Goal: Task Accomplishment & Management: Manage account settings

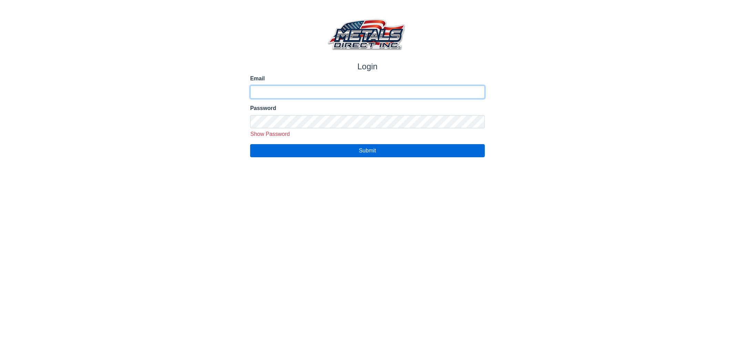
type input "**********"
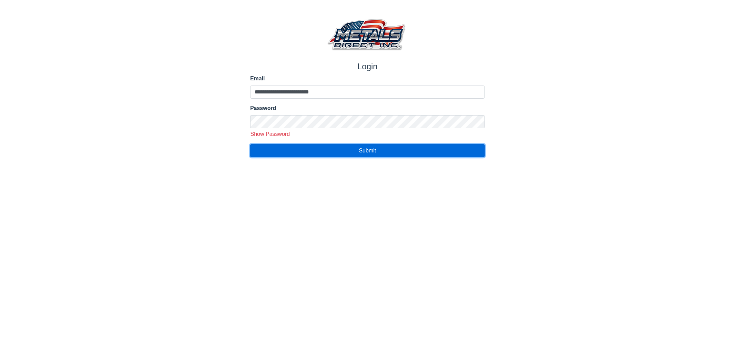
click at [356, 152] on button "Submit" at bounding box center [367, 150] width 235 height 13
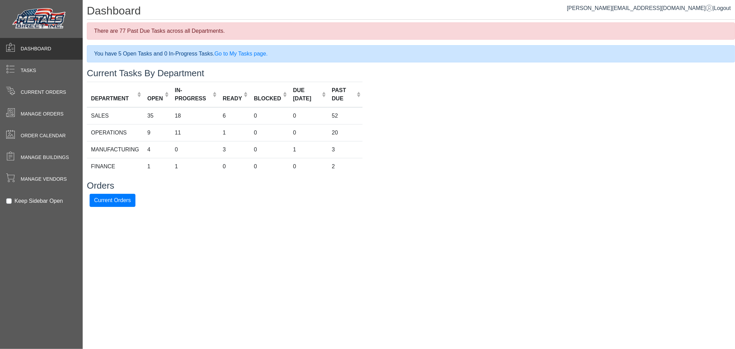
click at [36, 26] on img at bounding box center [39, 19] width 59 height 26
click at [40, 70] on div "Tasks" at bounding box center [41, 71] width 83 height 22
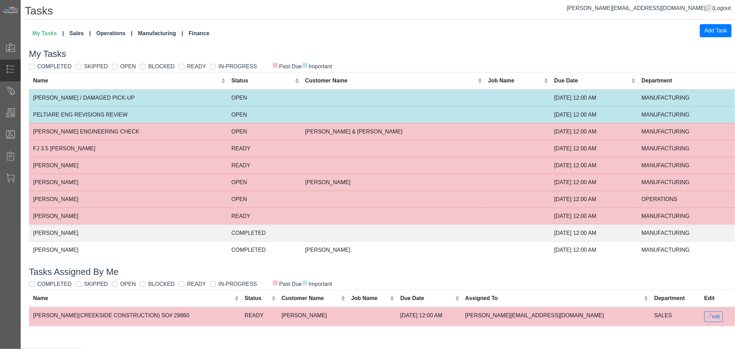
click at [80, 33] on link "Sales" at bounding box center [80, 34] width 27 height 14
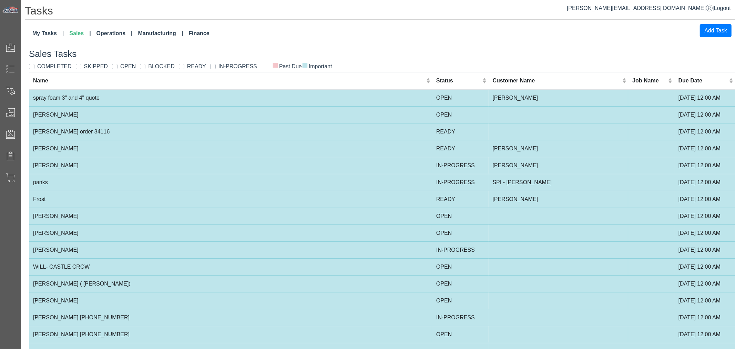
click at [115, 36] on link "Operations" at bounding box center [115, 34] width 42 height 14
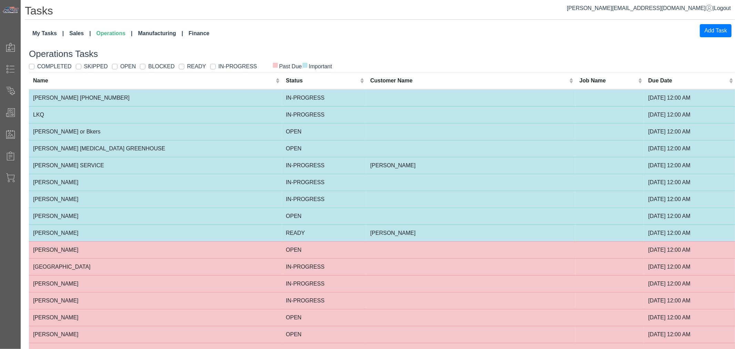
click at [145, 32] on link "Manufacturing" at bounding box center [160, 34] width 51 height 14
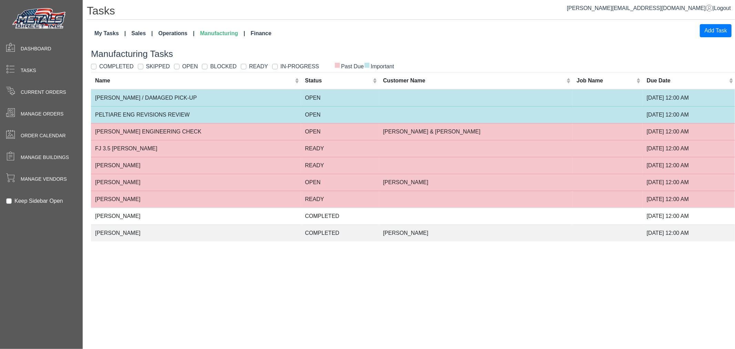
click at [111, 33] on link "My Tasks" at bounding box center [110, 34] width 37 height 14
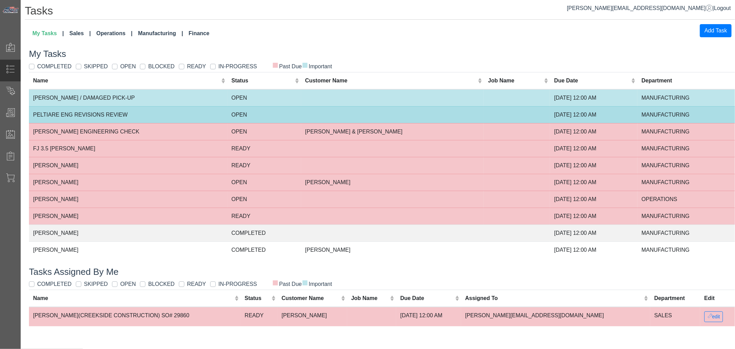
click at [242, 109] on td "OPEN" at bounding box center [265, 114] width 74 height 17
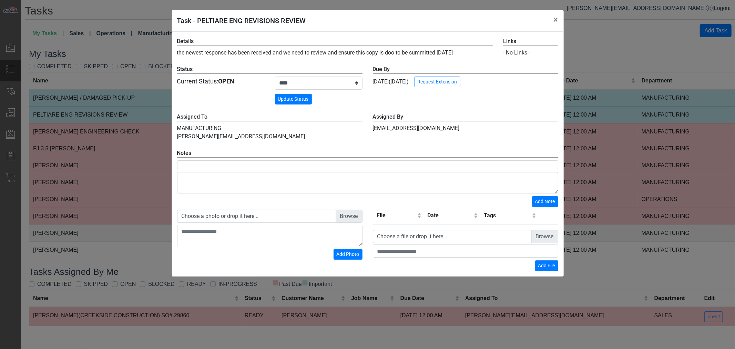
click at [146, 118] on div "**********" at bounding box center [367, 174] width 735 height 349
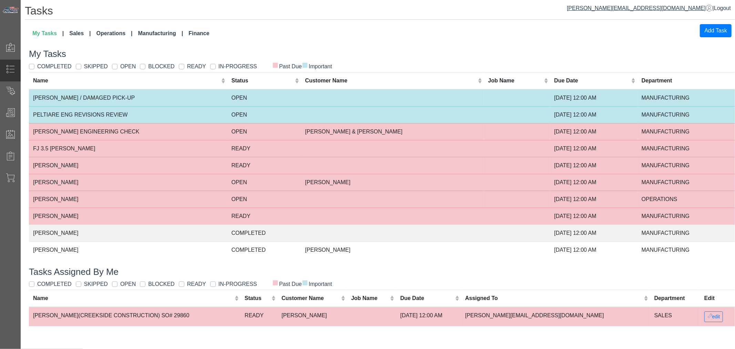
click at [662, 6] on span "[PERSON_NAME][EMAIL_ADDRESS][DOMAIN_NAME]" at bounding box center [640, 8] width 146 height 6
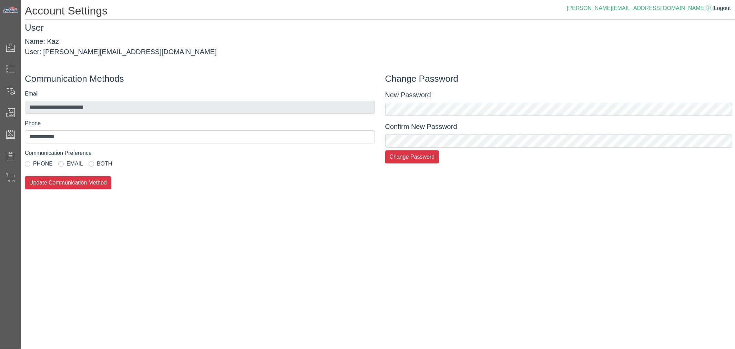
click at [73, 164] on span "EMAIL" at bounding box center [75, 164] width 17 height 6
click at [74, 183] on button "Update Communication Method" at bounding box center [68, 182] width 87 height 13
click at [176, 218] on div "**********" at bounding box center [378, 174] width 715 height 349
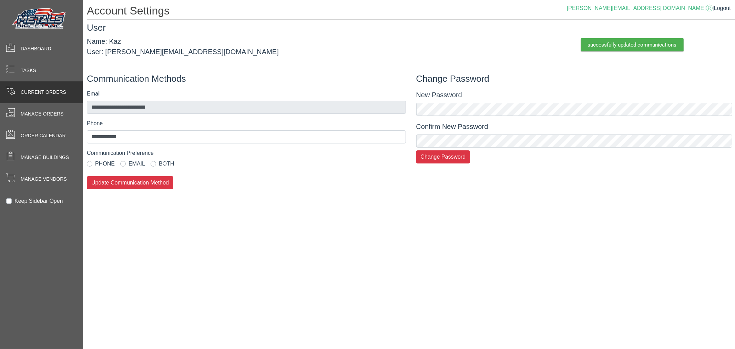
click at [17, 88] on span at bounding box center [10, 91] width 21 height 13
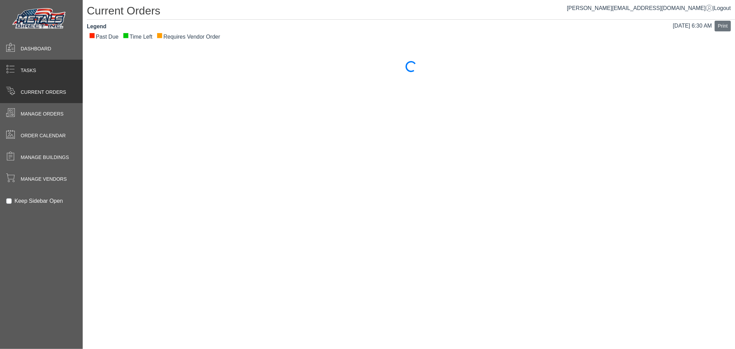
click at [43, 74] on div "Tasks" at bounding box center [41, 71] width 83 height 22
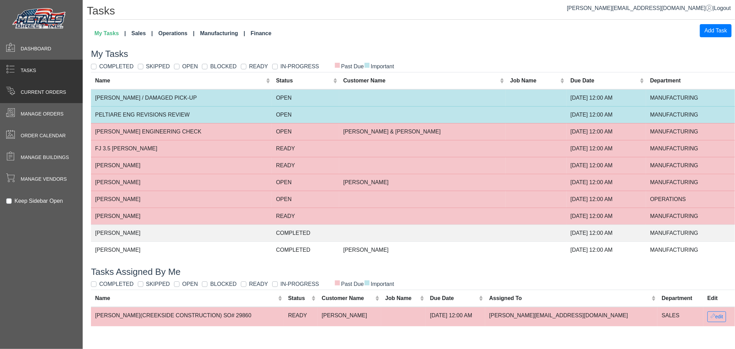
click at [4, 96] on span at bounding box center [10, 91] width 21 height 13
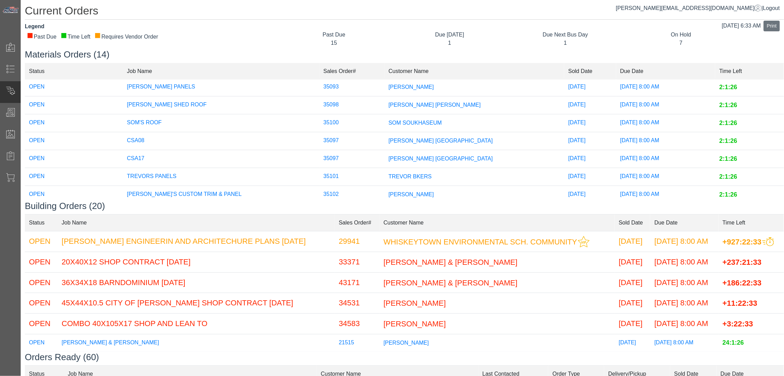
scroll to position [147, 0]
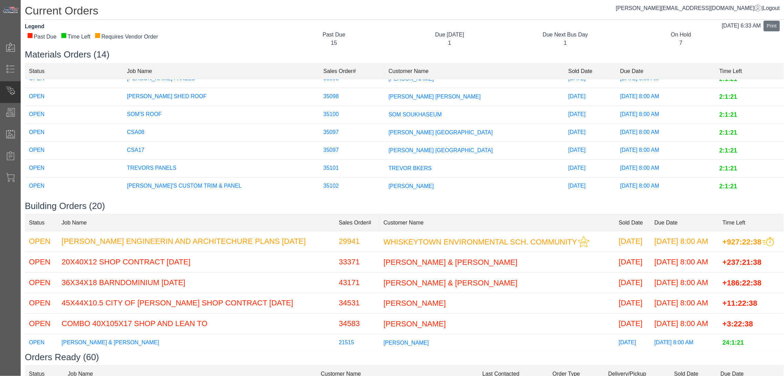
click at [339, 145] on td "35097" at bounding box center [352, 151] width 65 height 18
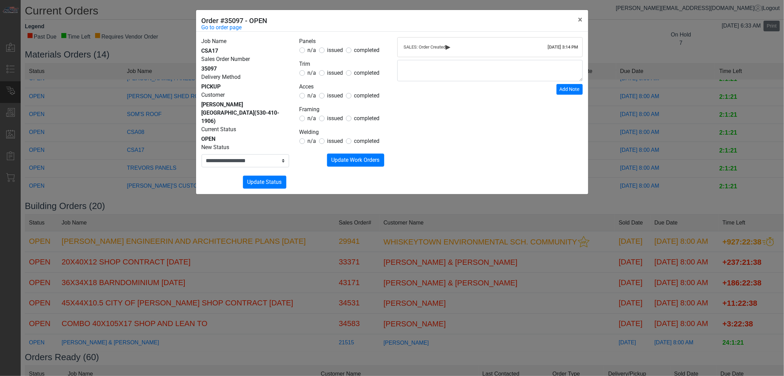
click at [139, 143] on div "**********" at bounding box center [392, 188] width 784 height 376
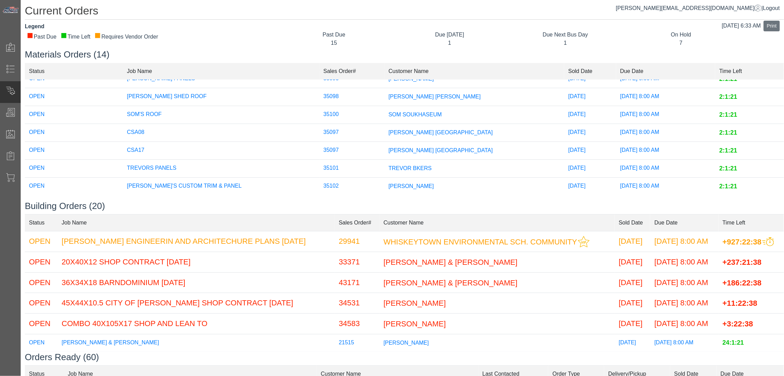
click at [218, 124] on td "CSA08" at bounding box center [221, 133] width 196 height 18
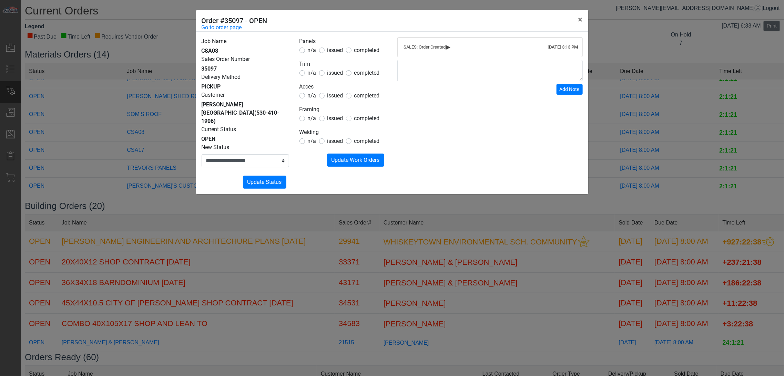
click at [138, 149] on div "**********" at bounding box center [392, 188] width 784 height 376
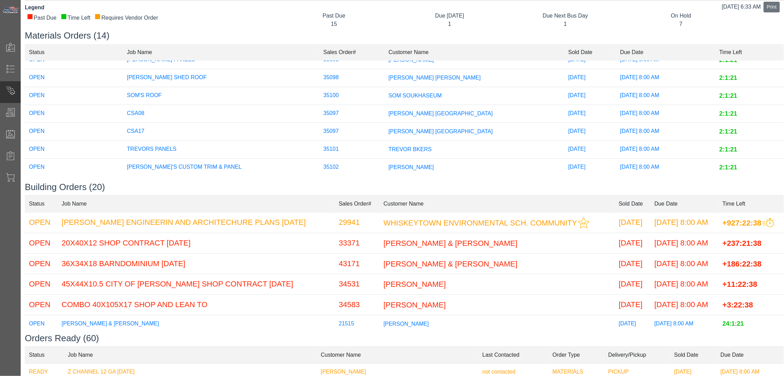
scroll to position [0, 0]
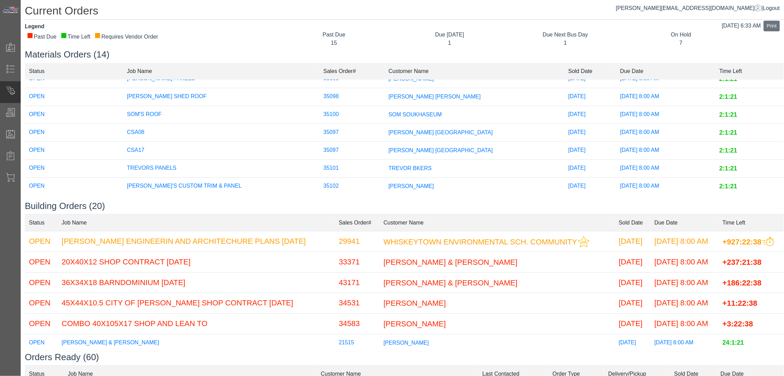
click at [395, 130] on td "[PERSON_NAME] [GEOGRAPHIC_DATA]" at bounding box center [474, 133] width 180 height 18
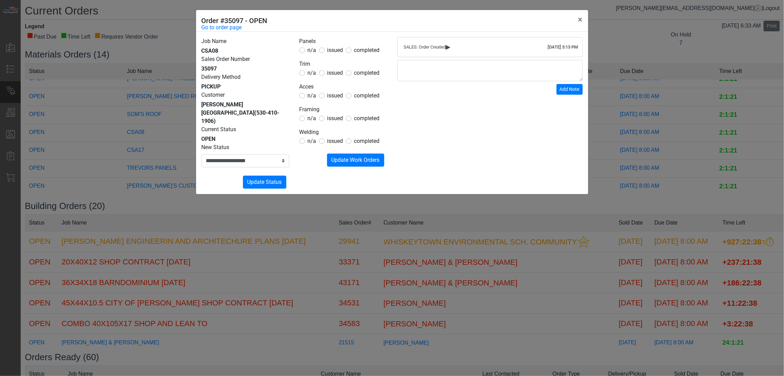
click at [402, 125] on div "[DATE] 3:13 PM SALES: Order Created ▸ Add Note" at bounding box center [490, 113] width 196 height 152
click at [228, 223] on div "**********" at bounding box center [392, 188] width 784 height 376
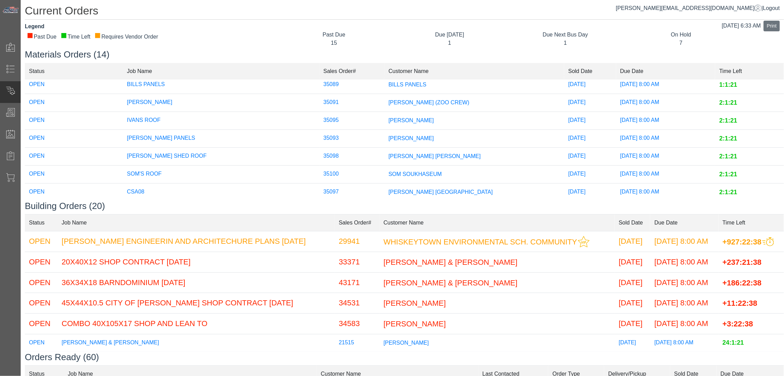
scroll to position [32, 0]
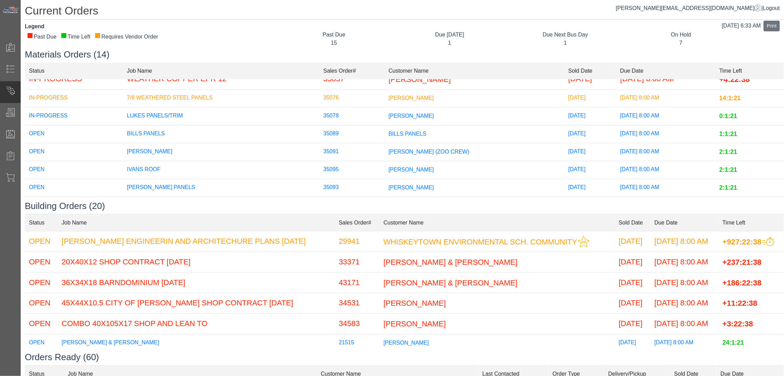
click at [389, 150] on span "[PERSON_NAME] (ZOO CREW)" at bounding box center [429, 152] width 81 height 6
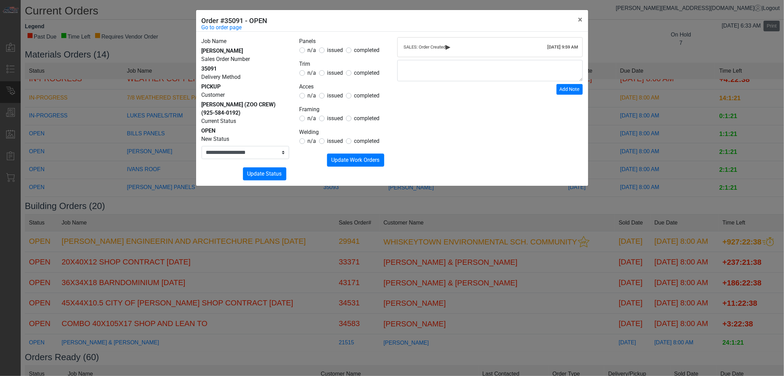
click at [336, 51] on span "issued" at bounding box center [335, 50] width 16 height 7
click at [335, 71] on span "issued" at bounding box center [335, 73] width 16 height 7
click at [311, 71] on span "n/a" at bounding box center [312, 73] width 9 height 7
click at [331, 95] on span "issued" at bounding box center [335, 95] width 16 height 7
click at [311, 117] on span "n/a" at bounding box center [312, 118] width 9 height 7
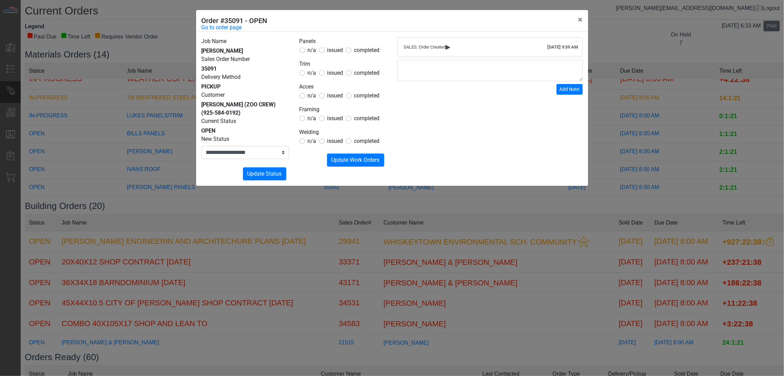
drag, startPoint x: 310, startPoint y: 143, endPoint x: 320, endPoint y: 150, distance: 12.1
click at [309, 143] on span "n/a" at bounding box center [312, 141] width 9 height 7
click at [335, 158] on span "Update Work Orders" at bounding box center [356, 160] width 48 height 7
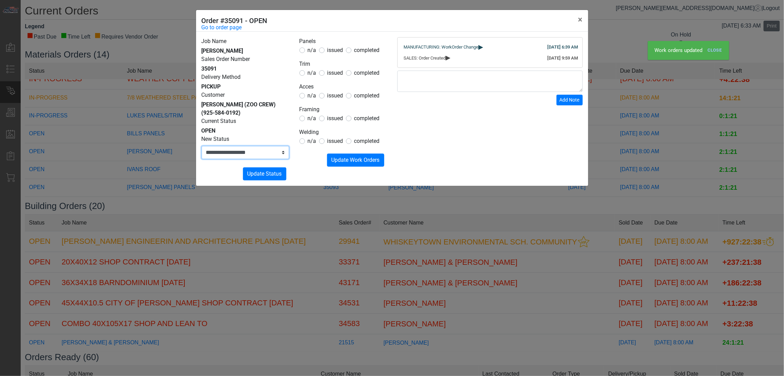
click at [275, 152] on select "**********" at bounding box center [246, 152] width 88 height 13
select select "**********"
click at [202, 146] on select "**********" at bounding box center [246, 152] width 88 height 13
click at [269, 174] on span "Update Status" at bounding box center [265, 174] width 34 height 7
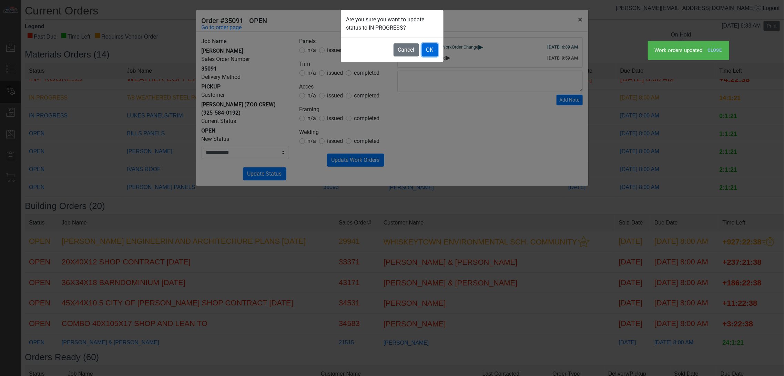
click at [426, 47] on button "OK" at bounding box center [430, 49] width 16 height 13
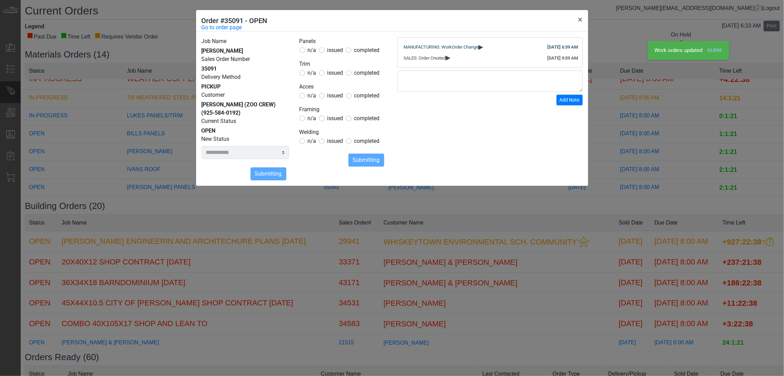
select select
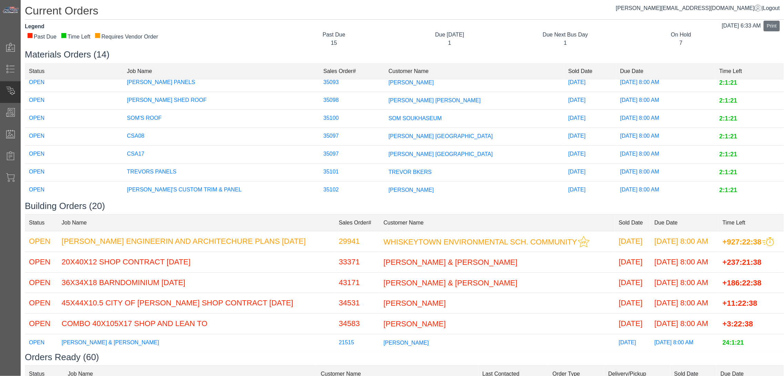
scroll to position [147, 0]
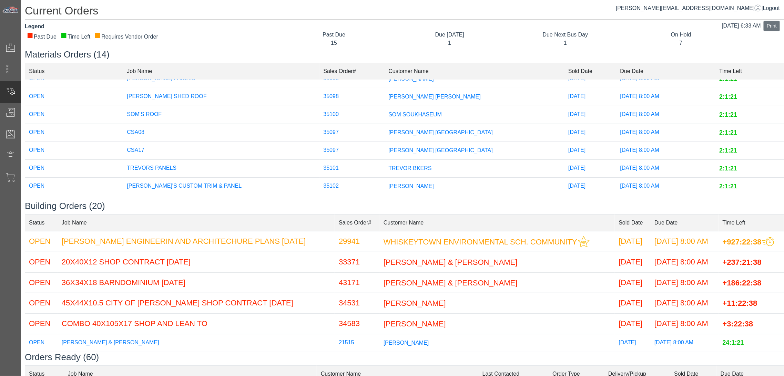
click at [384, 160] on td "TREVOR BKERS" at bounding box center [474, 169] width 180 height 18
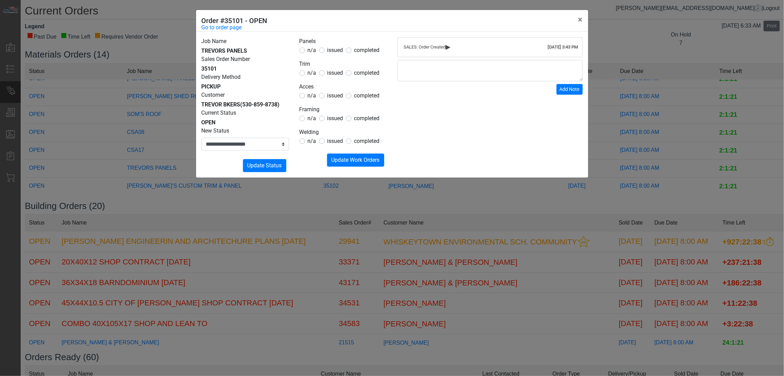
click at [338, 52] on span "issued" at bounding box center [335, 50] width 16 height 7
click at [336, 70] on span "issued" at bounding box center [335, 73] width 16 height 7
click at [337, 98] on span "issued" at bounding box center [335, 95] width 16 height 7
click at [311, 119] on span "n/a" at bounding box center [312, 118] width 9 height 7
drag, startPoint x: 313, startPoint y: 149, endPoint x: 312, endPoint y: 143, distance: 5.9
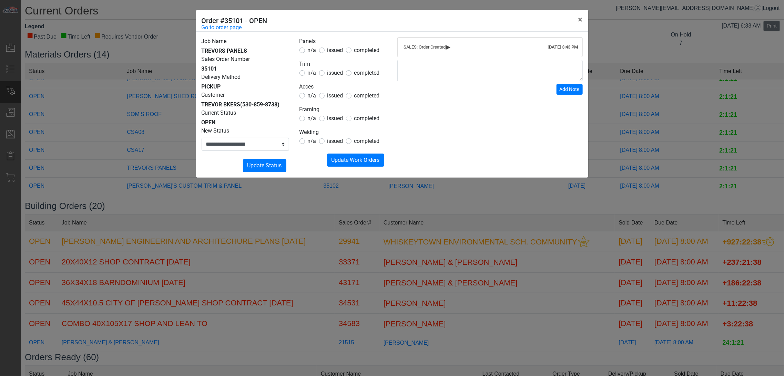
click at [312, 149] on form "Panels n/a issued completed Trim n/a issued completed Acces n/a issued complete…" at bounding box center [344, 102] width 88 height 130
drag, startPoint x: 312, startPoint y: 143, endPoint x: 335, endPoint y: 157, distance: 26.3
click at [312, 143] on span "n/a" at bounding box center [312, 141] width 9 height 7
click at [336, 157] on span "Update Work Orders" at bounding box center [356, 160] width 48 height 7
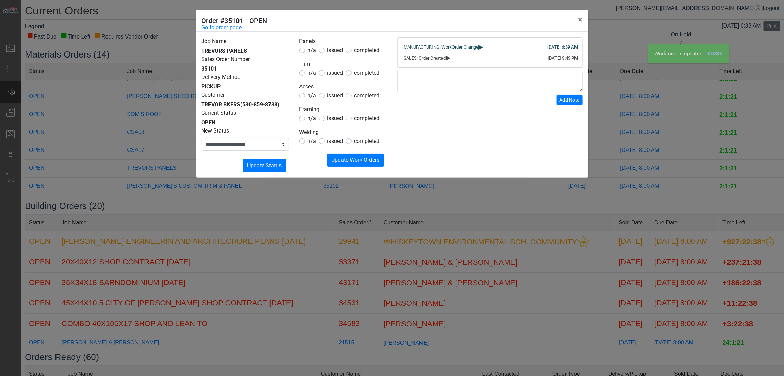
drag, startPoint x: 309, startPoint y: 143, endPoint x: 324, endPoint y: 154, distance: 19.4
click at [309, 143] on span "n/a" at bounding box center [312, 141] width 9 height 7
click at [333, 155] on button "Submitting Update Work Orders" at bounding box center [355, 160] width 57 height 13
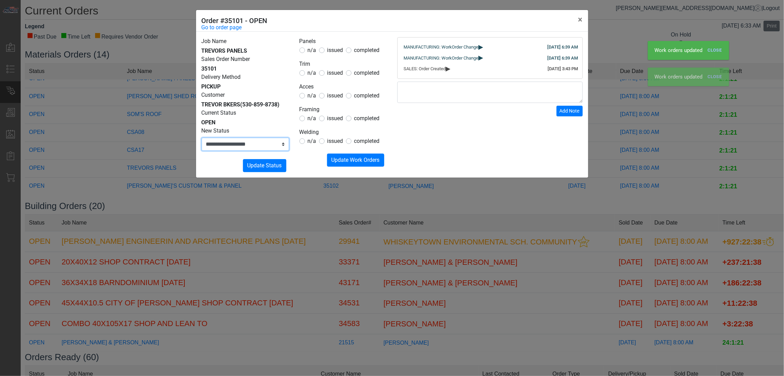
drag, startPoint x: 262, startPoint y: 145, endPoint x: 261, endPoint y: 150, distance: 5.5
click at [261, 147] on select "**********" at bounding box center [246, 144] width 88 height 13
select select "**********"
click at [202, 138] on select "**********" at bounding box center [246, 144] width 88 height 13
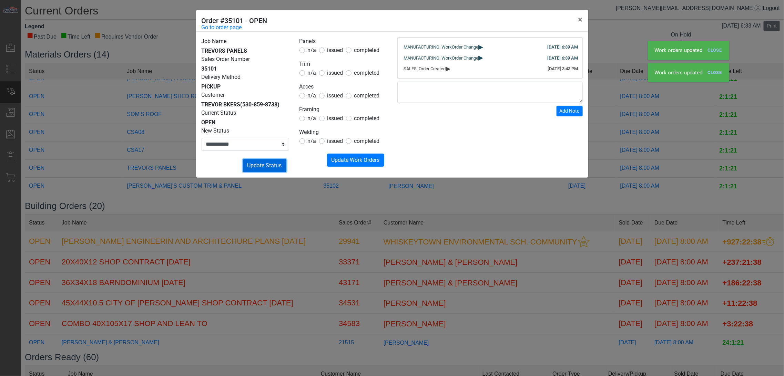
click at [275, 167] on span "Update Status" at bounding box center [265, 165] width 34 height 7
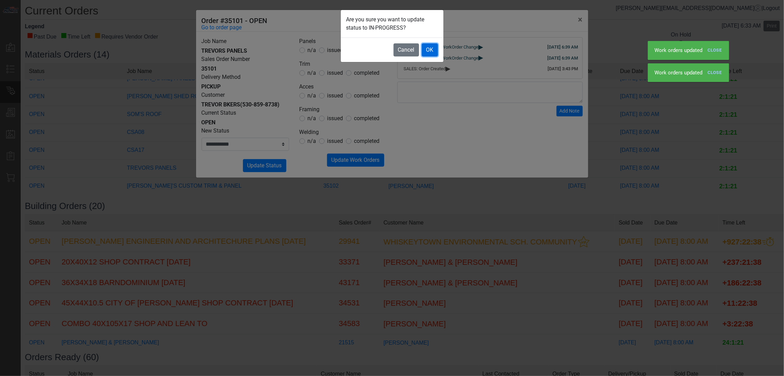
click at [436, 51] on button "OK" at bounding box center [430, 49] width 16 height 13
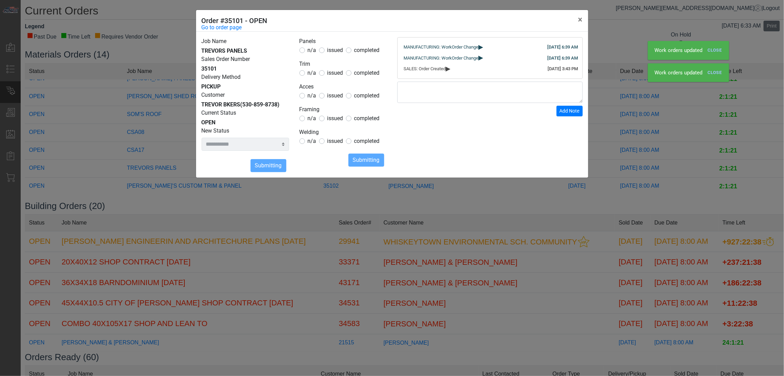
select select
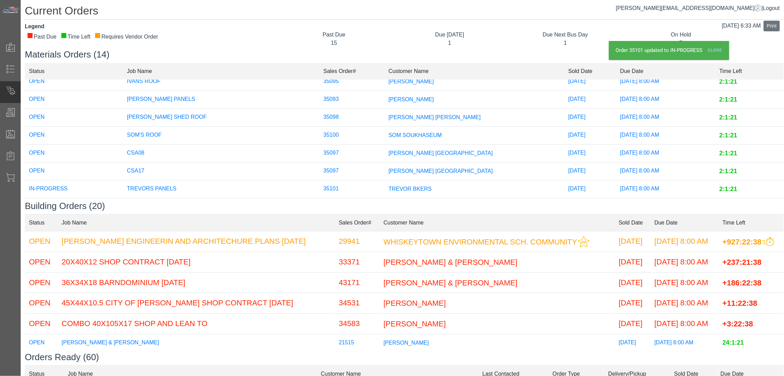
scroll to position [108, 0]
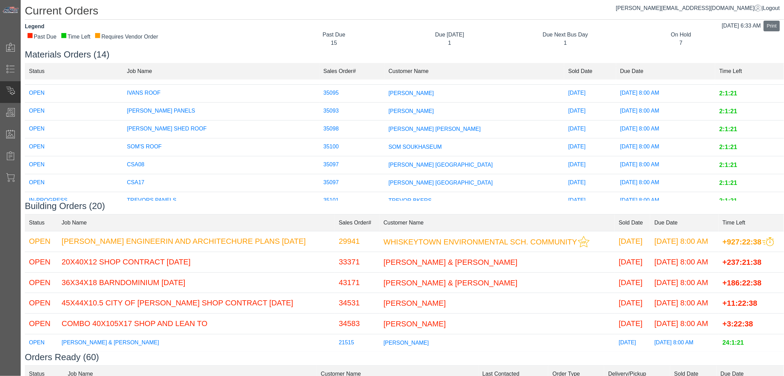
click at [392, 109] on span "[PERSON_NAME]" at bounding box center [412, 111] width 46 height 6
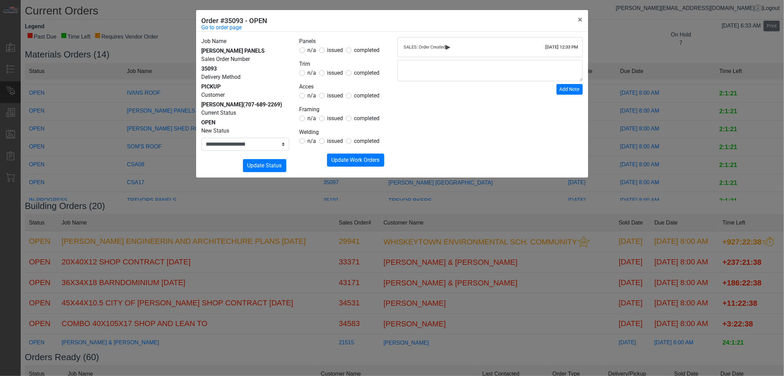
click at [339, 50] on span "issued" at bounding box center [335, 50] width 16 height 7
click at [333, 76] on span "issued" at bounding box center [335, 73] width 16 height 7
click at [332, 92] on span "issued" at bounding box center [335, 95] width 16 height 7
click at [311, 118] on span "n/a" at bounding box center [312, 118] width 9 height 7
drag, startPoint x: 311, startPoint y: 137, endPoint x: 311, endPoint y: 132, distance: 4.8
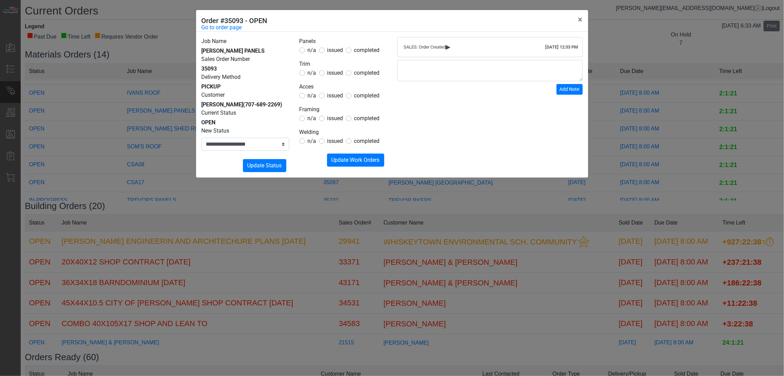
click at [311, 138] on span "n/a" at bounding box center [312, 141] width 9 height 7
click at [315, 119] on span "n/a" at bounding box center [312, 118] width 9 height 7
click at [314, 76] on span "n/a" at bounding box center [312, 73] width 9 height 7
click at [313, 74] on span "n/a" at bounding box center [312, 73] width 9 height 7
drag, startPoint x: 352, startPoint y: 161, endPoint x: 334, endPoint y: 158, distance: 18.9
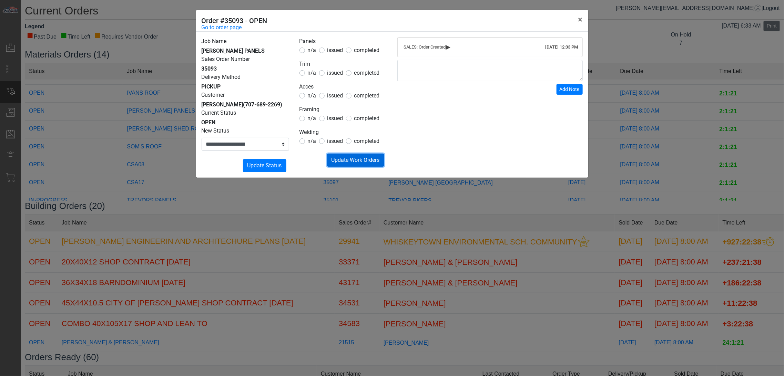
click at [352, 161] on span "Update Work Orders" at bounding box center [356, 160] width 48 height 7
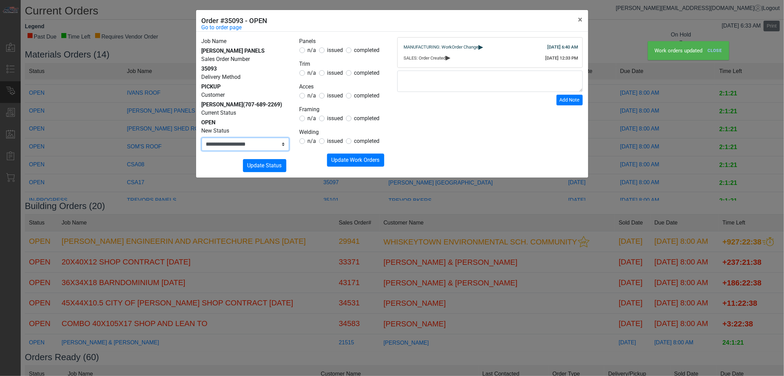
drag, startPoint x: 260, startPoint y: 146, endPoint x: 260, endPoint y: 150, distance: 4.1
click at [260, 148] on select "**********" at bounding box center [246, 144] width 88 height 13
select select "**********"
click at [202, 138] on select "**********" at bounding box center [246, 144] width 88 height 13
click at [260, 166] on span "Update Status" at bounding box center [265, 165] width 34 height 7
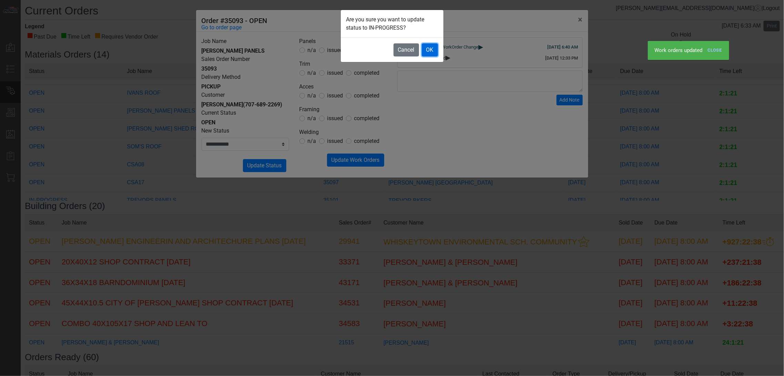
click at [422, 50] on button "OK" at bounding box center [430, 49] width 16 height 13
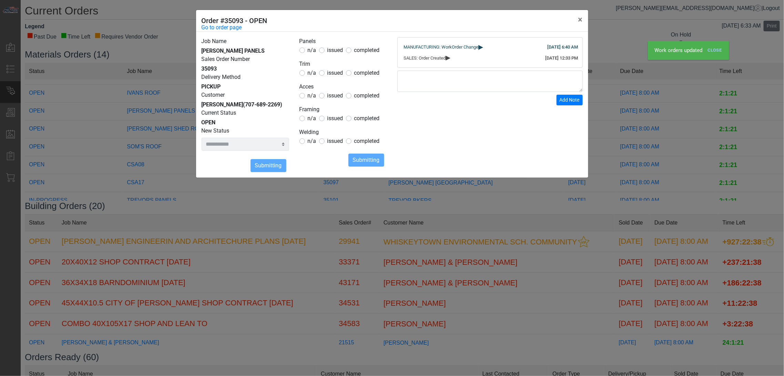
select select
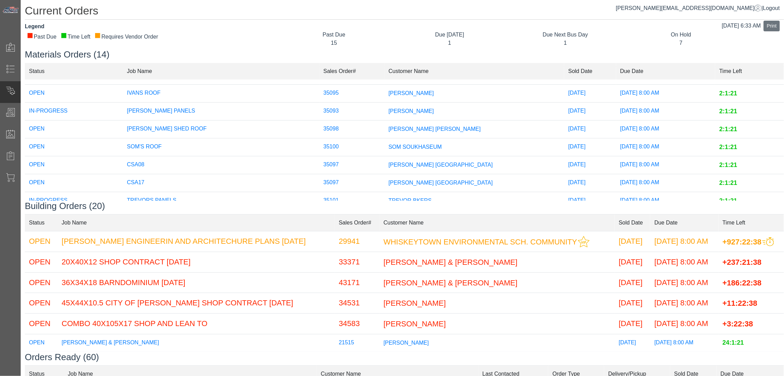
click at [401, 91] on span "[PERSON_NAME]" at bounding box center [412, 93] width 46 height 6
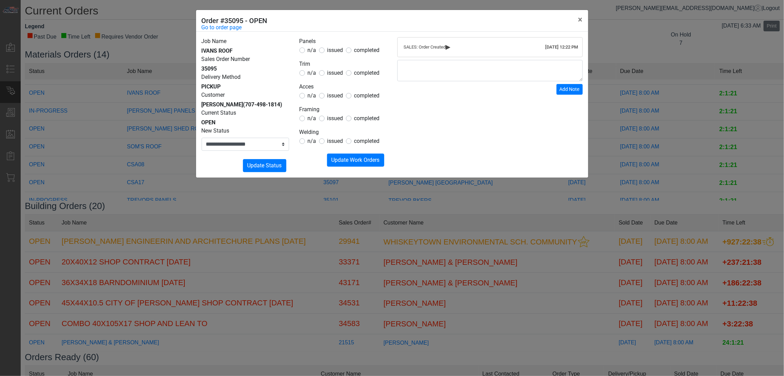
click at [329, 52] on span "issued" at bounding box center [335, 50] width 16 height 7
click at [333, 74] on span "issued" at bounding box center [335, 73] width 16 height 7
drag, startPoint x: 334, startPoint y: 95, endPoint x: 326, endPoint y: 109, distance: 15.9
click at [333, 95] on span "issued" at bounding box center [335, 95] width 16 height 7
click at [316, 116] on div "n/a issued completed" at bounding box center [344, 118] width 88 height 8
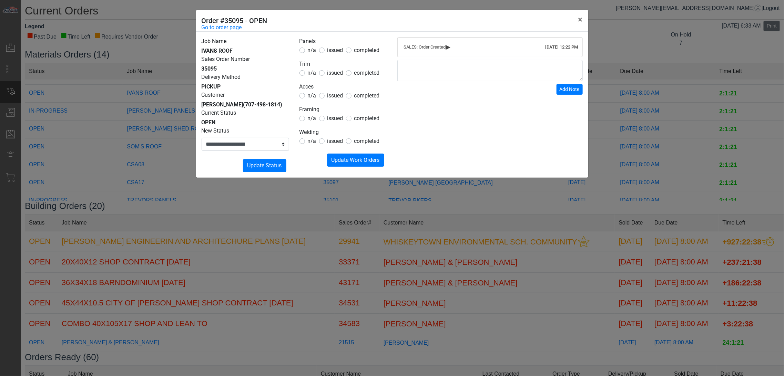
click at [312, 119] on span "n/a" at bounding box center [312, 118] width 9 height 7
click at [315, 140] on span "n/a" at bounding box center [312, 141] width 9 height 7
drag, startPoint x: 354, startPoint y: 160, endPoint x: 348, endPoint y: 162, distance: 6.5
click at [354, 160] on span "Update Work Orders" at bounding box center [356, 160] width 48 height 7
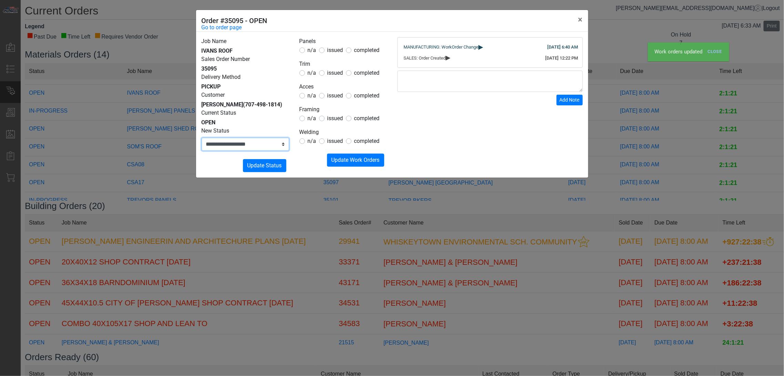
drag, startPoint x: 265, startPoint y: 142, endPoint x: 264, endPoint y: 148, distance: 5.3
click at [265, 143] on select "**********" at bounding box center [246, 144] width 88 height 13
select select "**********"
click at [202, 138] on select "**********" at bounding box center [246, 144] width 88 height 13
click at [268, 163] on span "Update Status" at bounding box center [265, 165] width 34 height 7
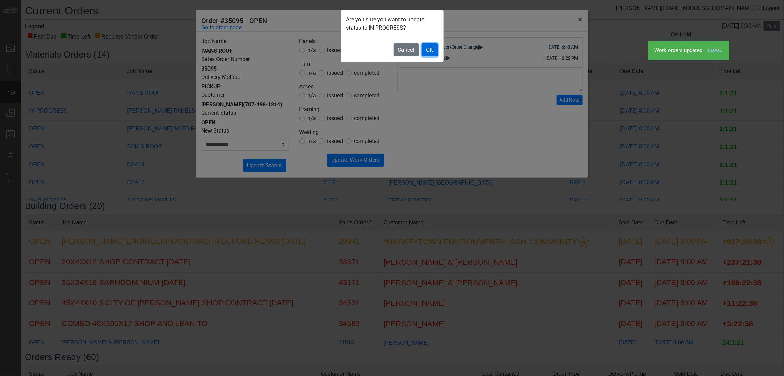
click at [428, 45] on button "OK" at bounding box center [430, 49] width 16 height 13
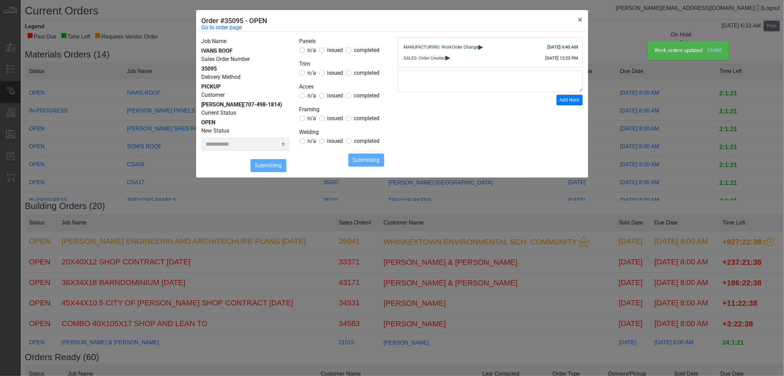
select select
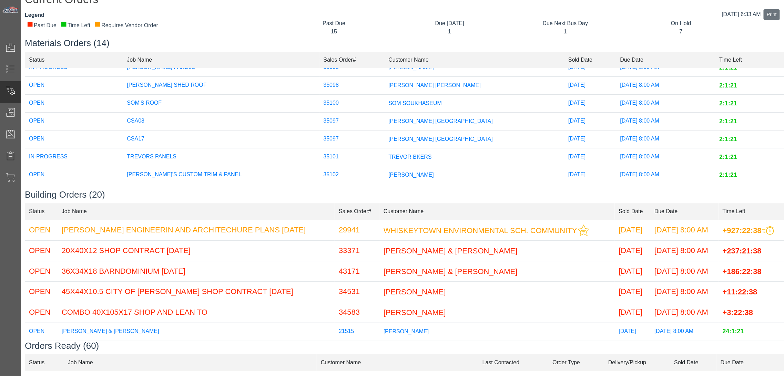
scroll to position [0, 0]
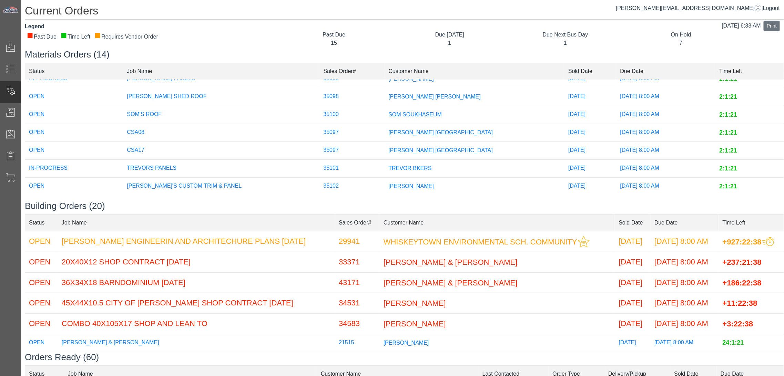
click at [402, 183] on span "[PERSON_NAME]" at bounding box center [412, 186] width 46 height 6
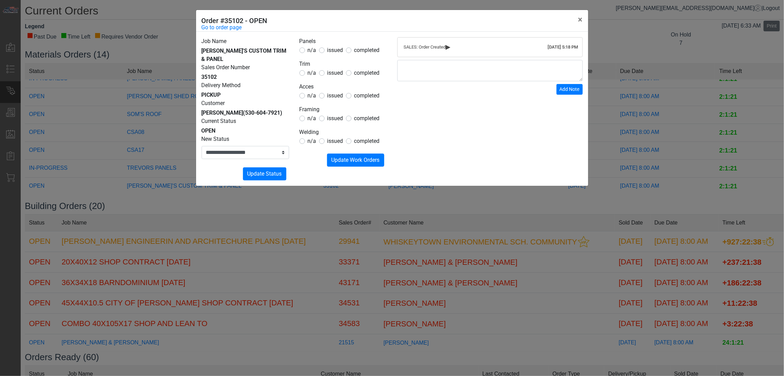
click at [390, 200] on div "**********" at bounding box center [392, 188] width 784 height 376
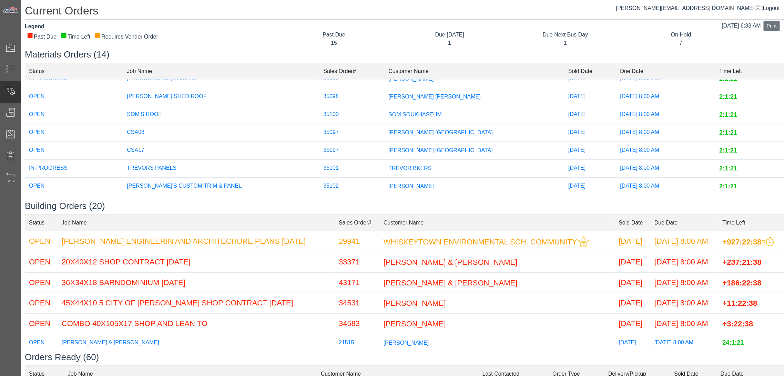
click at [170, 211] on h3 "Building Orders (20)" at bounding box center [404, 206] width 759 height 11
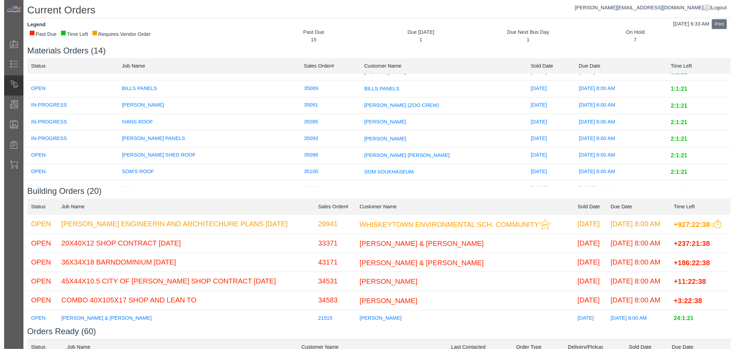
scroll to position [32, 0]
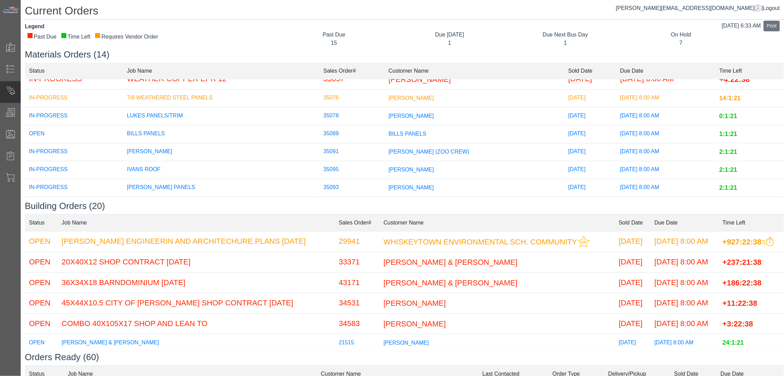
click at [389, 114] on span "[PERSON_NAME]" at bounding box center [412, 116] width 46 height 6
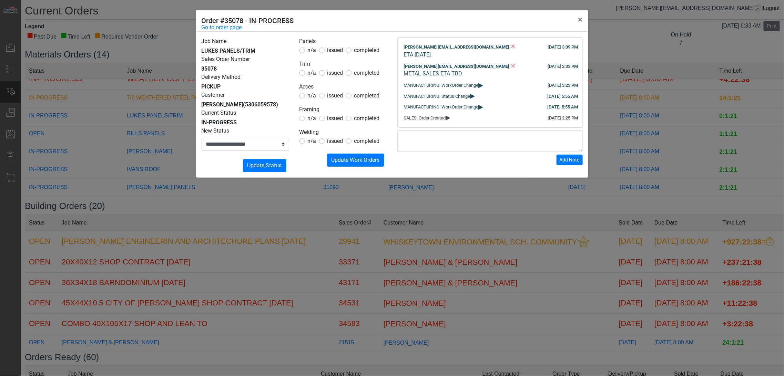
click at [350, 226] on div "**********" at bounding box center [392, 188] width 784 height 376
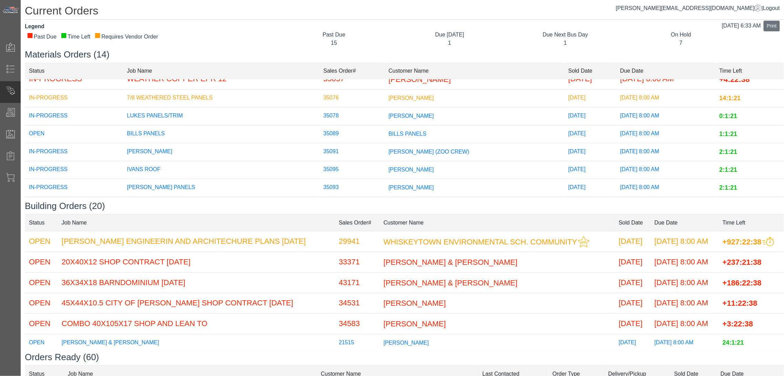
click at [411, 130] on td "BILLS PANELS" at bounding box center [474, 134] width 180 height 18
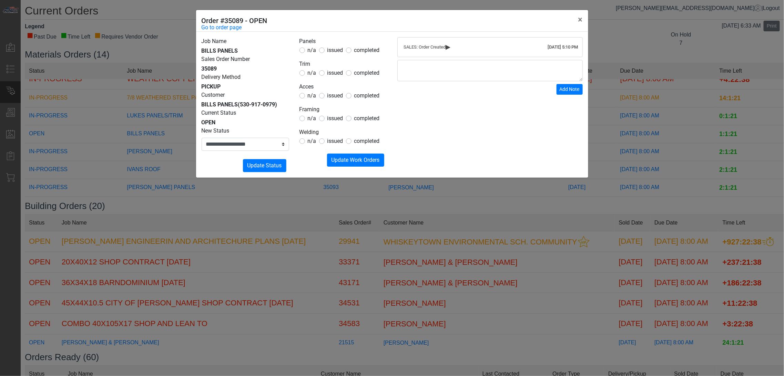
click at [335, 56] on form "Panels n/a issued completed Trim n/a issued completed Acces n/a issued complete…" at bounding box center [344, 102] width 88 height 130
click at [332, 49] on span "issued" at bounding box center [335, 50] width 16 height 7
click at [311, 75] on span "n/a" at bounding box center [312, 73] width 9 height 7
click at [312, 94] on span "n/a" at bounding box center [312, 95] width 9 height 7
drag, startPoint x: 312, startPoint y: 76, endPoint x: 314, endPoint y: 84, distance: 8.3
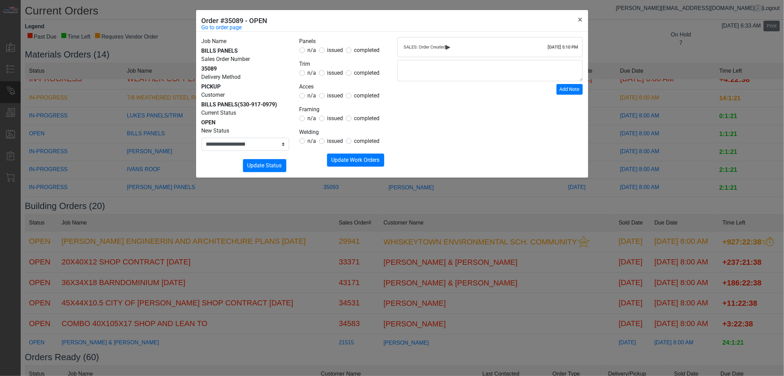
click at [312, 76] on span "n/a" at bounding box center [312, 73] width 9 height 7
click at [315, 121] on span "n/a" at bounding box center [312, 118] width 9 height 7
click at [314, 141] on span "n/a" at bounding box center [312, 141] width 9 height 7
click at [335, 152] on form "Panels n/a issued completed Trim n/a issued completed Acces n/a issued complete…" at bounding box center [344, 102] width 88 height 130
click at [335, 161] on span "Update Work Orders" at bounding box center [356, 160] width 48 height 7
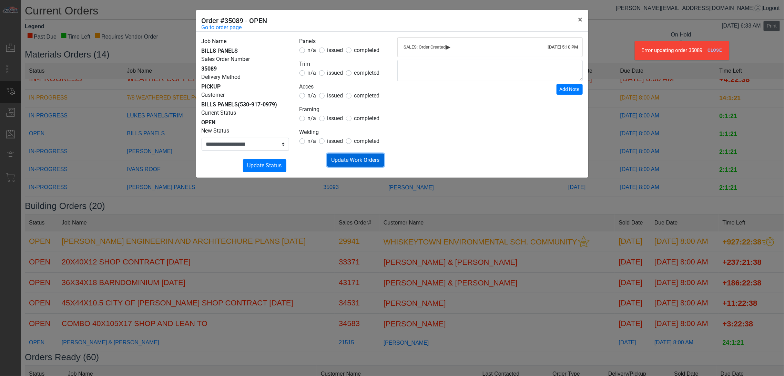
click at [340, 159] on span "Update Work Orders" at bounding box center [356, 160] width 48 height 7
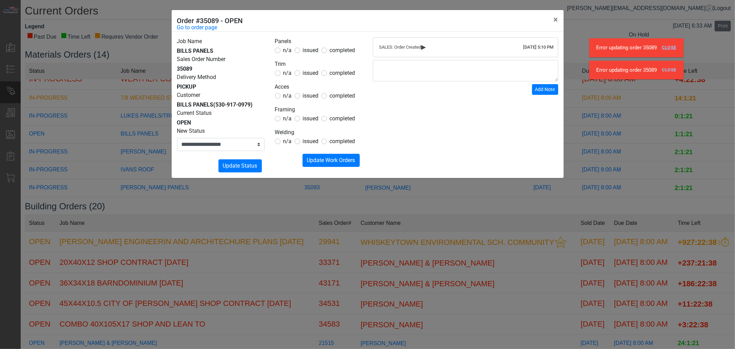
click at [662, 45] on link "Close" at bounding box center [670, 47] width 20 height 11
click at [662, 55] on div "Error updating order 35089 Close" at bounding box center [636, 47] width 94 height 19
click at [662, 50] on link "Close" at bounding box center [670, 47] width 20 height 11
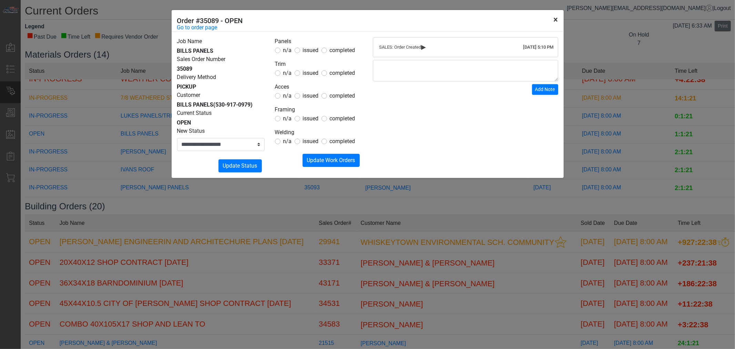
click at [555, 23] on button "×" at bounding box center [556, 19] width 16 height 19
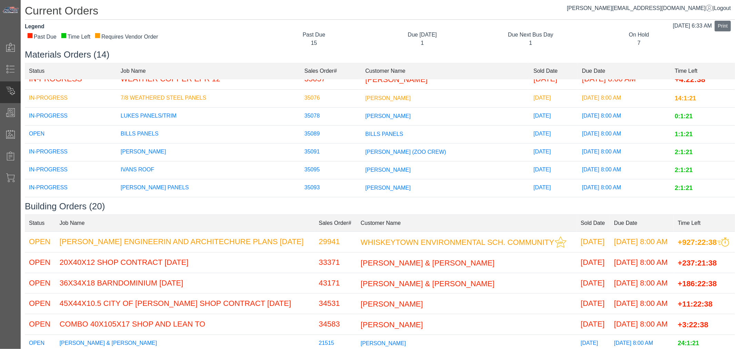
click at [407, 39] on div "Due [DATE]" at bounding box center [422, 35] width 98 height 8
click at [148, 130] on td "BILLS PANELS" at bounding box center [209, 134] width 184 height 18
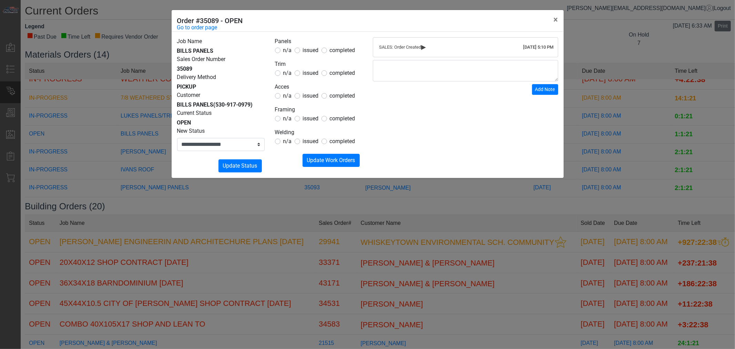
drag, startPoint x: 314, startPoint y: 79, endPoint x: 304, endPoint y: 71, distance: 12.9
click at [313, 79] on form "Panels n/a issued completed Trim n/a issued completed Acces n/a issued complete…" at bounding box center [319, 102] width 88 height 130
click at [304, 72] on span "issued" at bounding box center [311, 73] width 16 height 7
click at [305, 73] on span "issued" at bounding box center [311, 73] width 16 height 7
drag, startPoint x: 288, startPoint y: 41, endPoint x: 287, endPoint y: 46, distance: 4.9
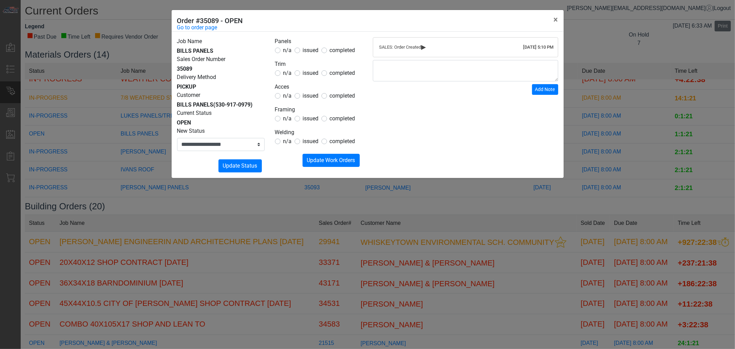
click at [287, 43] on legend "Panels" at bounding box center [319, 41] width 88 height 9
click at [287, 50] on span "n/a" at bounding box center [287, 50] width 9 height 7
click at [286, 92] on span "n/a" at bounding box center [287, 95] width 9 height 7
click at [286, 98] on span "n/a" at bounding box center [287, 95] width 9 height 7
click at [285, 120] on span "n/a" at bounding box center [287, 118] width 9 height 7
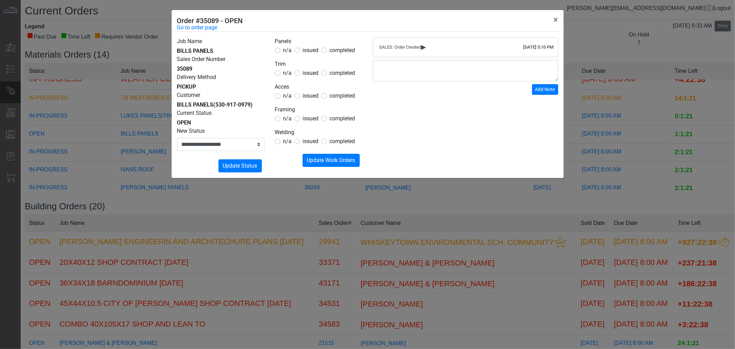
click at [287, 141] on span "n/a" at bounding box center [287, 141] width 9 height 7
click at [323, 160] on span "Update Work Orders" at bounding box center [331, 160] width 48 height 7
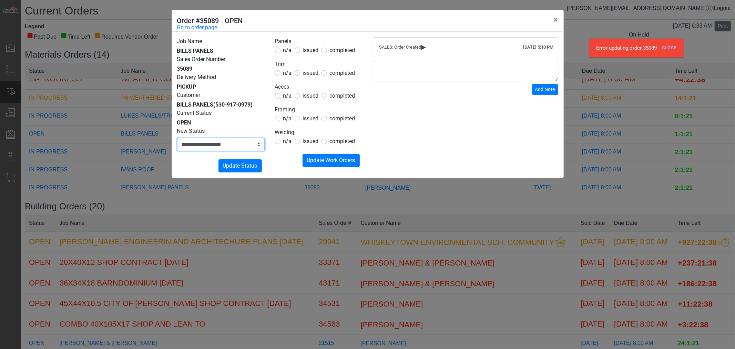
click at [244, 147] on select "**********" at bounding box center [221, 144] width 88 height 13
click at [288, 160] on div "Submitting Update Work Orders" at bounding box center [319, 160] width 88 height 13
click at [490, 232] on div "**********" at bounding box center [367, 174] width 735 height 349
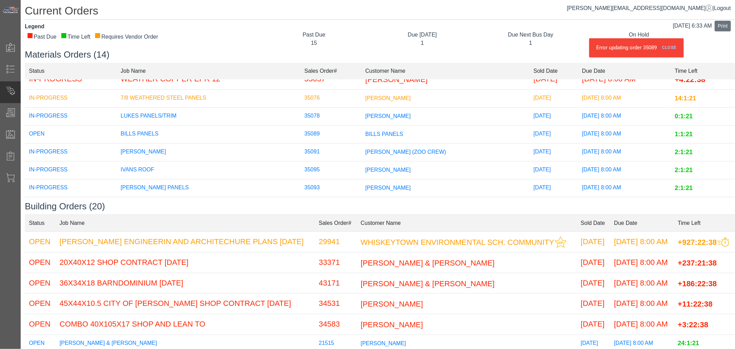
click at [662, 55] on div "Error updating order 35089 Close" at bounding box center [636, 47] width 94 height 19
click at [662, 54] on div "Error updating order 35089 Close" at bounding box center [636, 47] width 94 height 19
click at [662, 50] on link "Close" at bounding box center [670, 47] width 20 height 11
